Goal: Information Seeking & Learning: Find specific fact

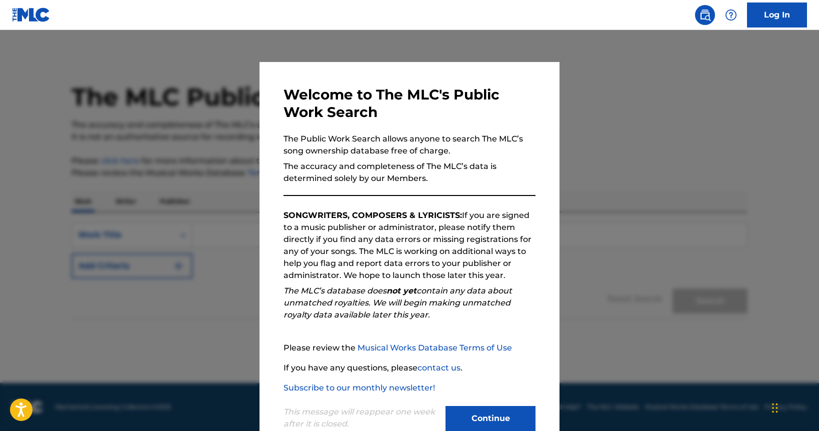
scroll to position [26, 0]
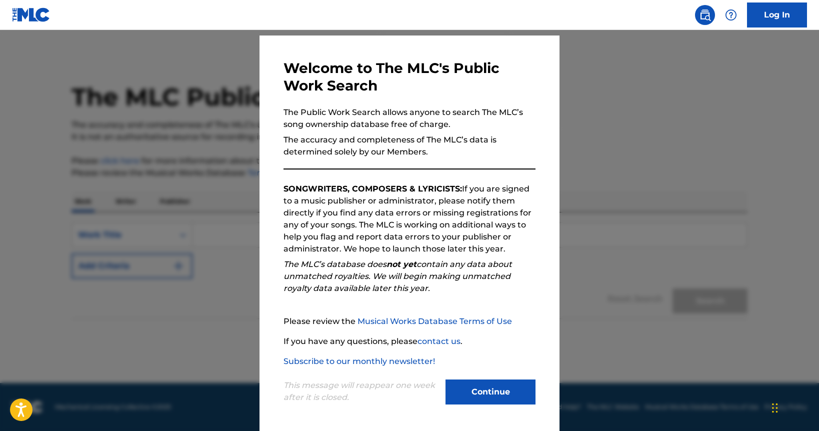
click at [494, 389] on button "Continue" at bounding box center [490, 391] width 90 height 25
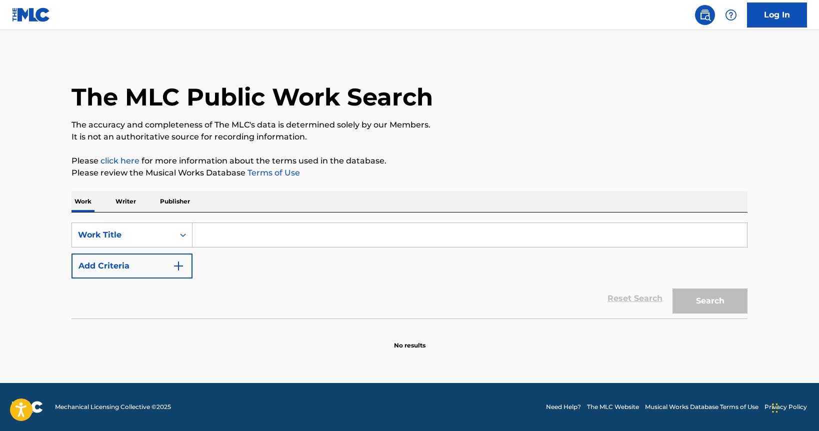
click at [343, 238] on input "Search Form" at bounding box center [469, 235] width 554 height 24
paste input "[URL][DOMAIN_NAME]"
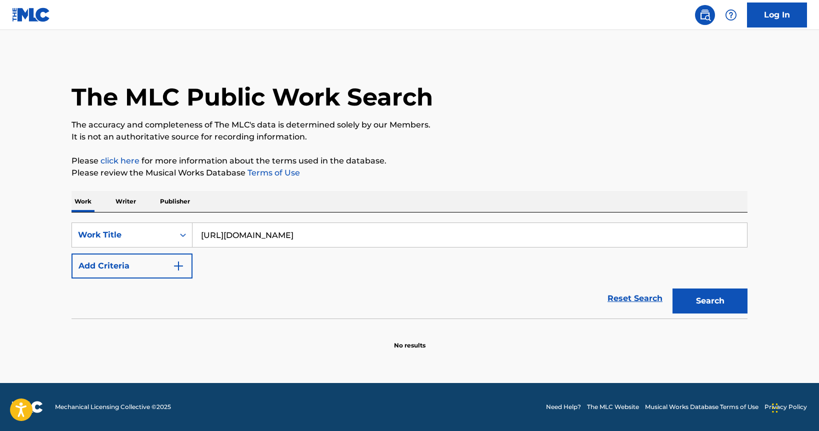
click at [672, 288] on button "Search" at bounding box center [709, 300] width 75 height 25
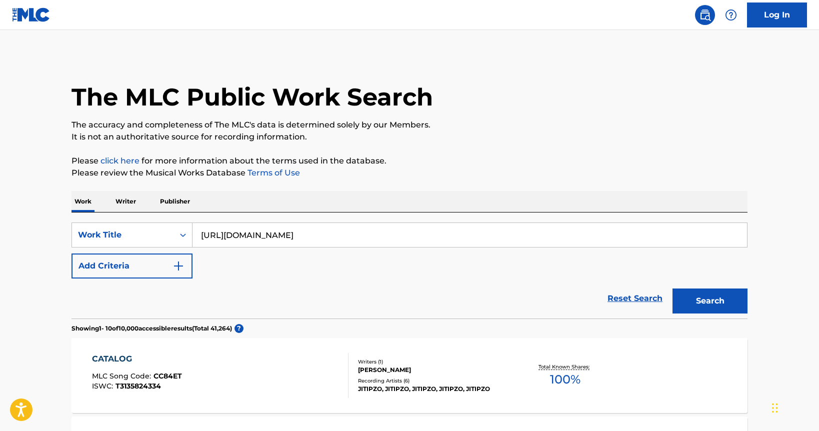
click at [287, 236] on input "[URL][DOMAIN_NAME]" at bounding box center [469, 235] width 554 height 24
paste input "Est-ce que tu m'aimes"
type input "Est-ce que tu m'aimes"
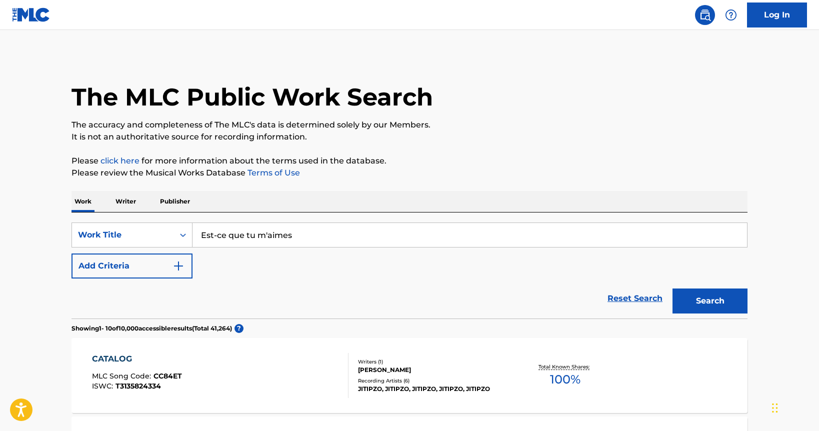
click at [672, 288] on button "Search" at bounding box center [709, 300] width 75 height 25
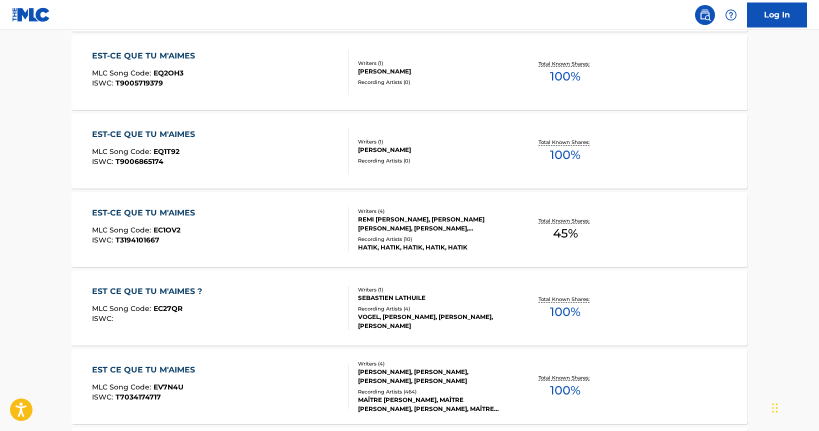
scroll to position [538, 0]
click at [189, 373] on div "EST CE QUE TU M'AIMES" at bounding box center [146, 370] width 108 height 12
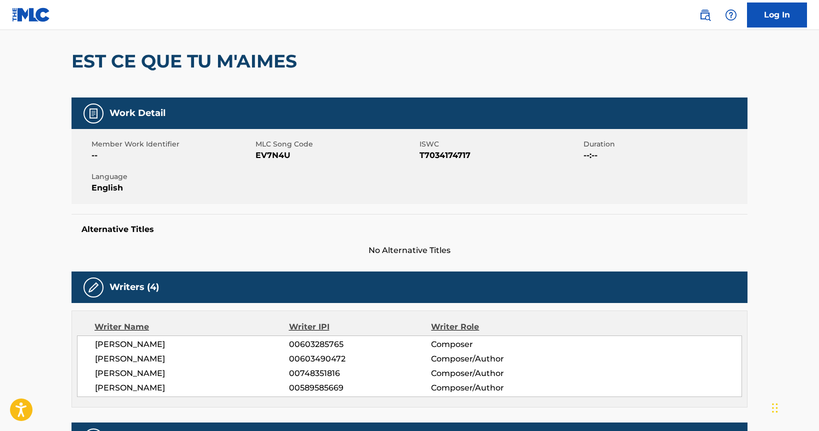
scroll to position [80, 0]
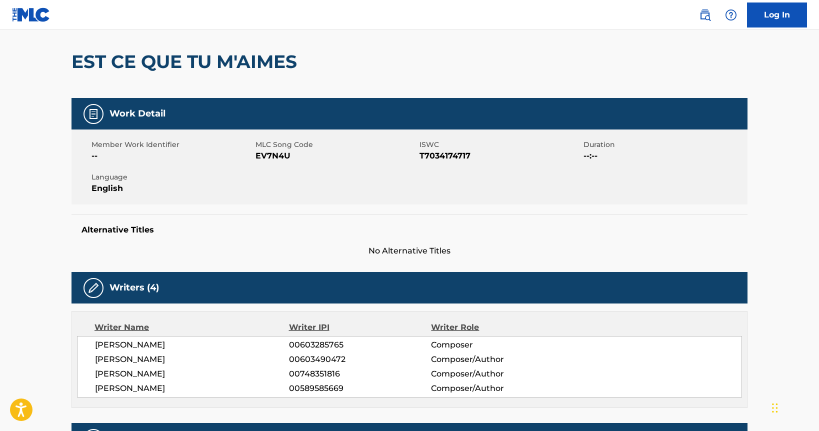
click at [160, 376] on span "[PERSON_NAME]" at bounding box center [192, 374] width 194 height 12
copy div "[PERSON_NAME]"
click at [188, 375] on span "[PERSON_NAME]" at bounding box center [192, 374] width 194 height 12
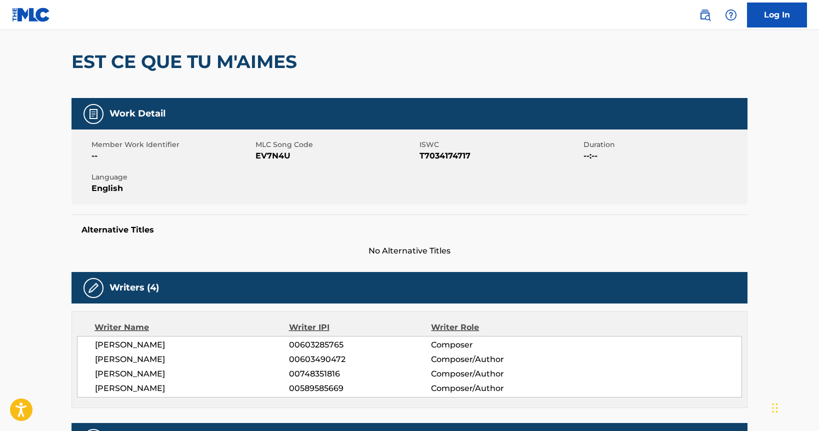
click at [184, 374] on span "[PERSON_NAME]" at bounding box center [192, 374] width 194 height 12
copy div "[PERSON_NAME]"
